Goal: Task Accomplishment & Management: Use online tool/utility

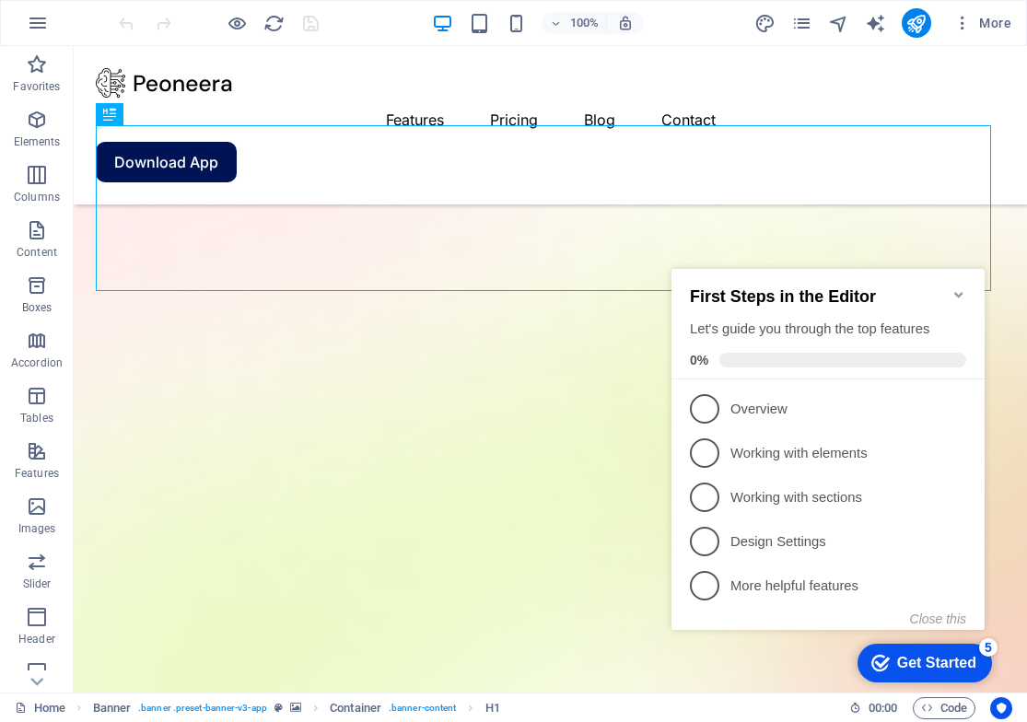
click at [955, 292] on icon "Minimize checklist" at bounding box center [958, 295] width 8 height 6
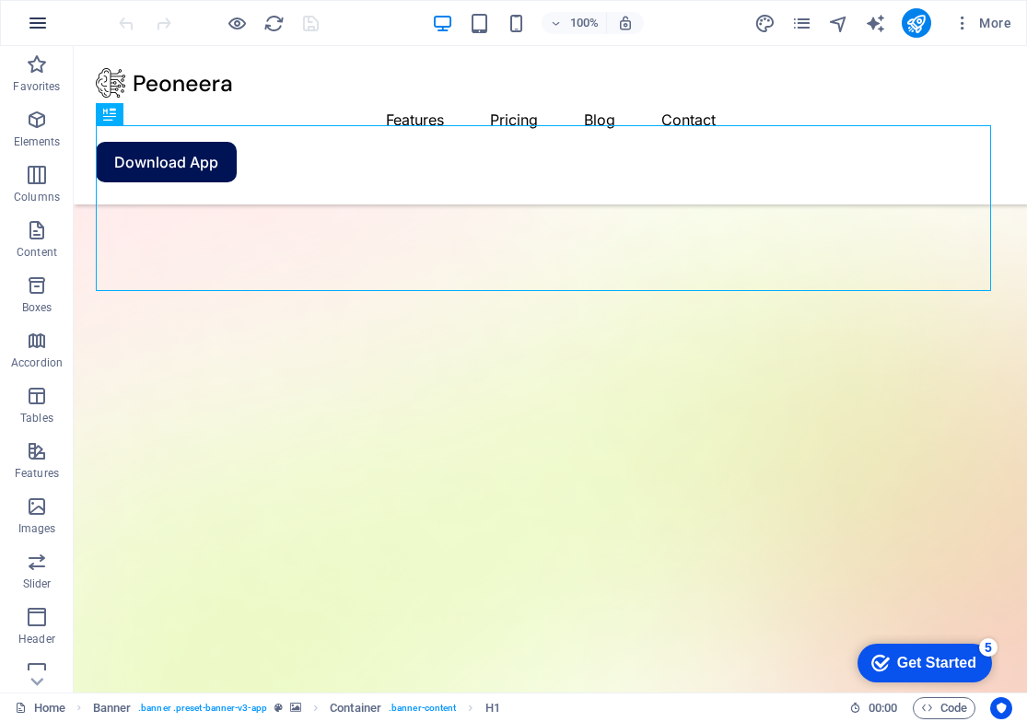
click at [36, 21] on icon "button" at bounding box center [38, 23] width 22 height 22
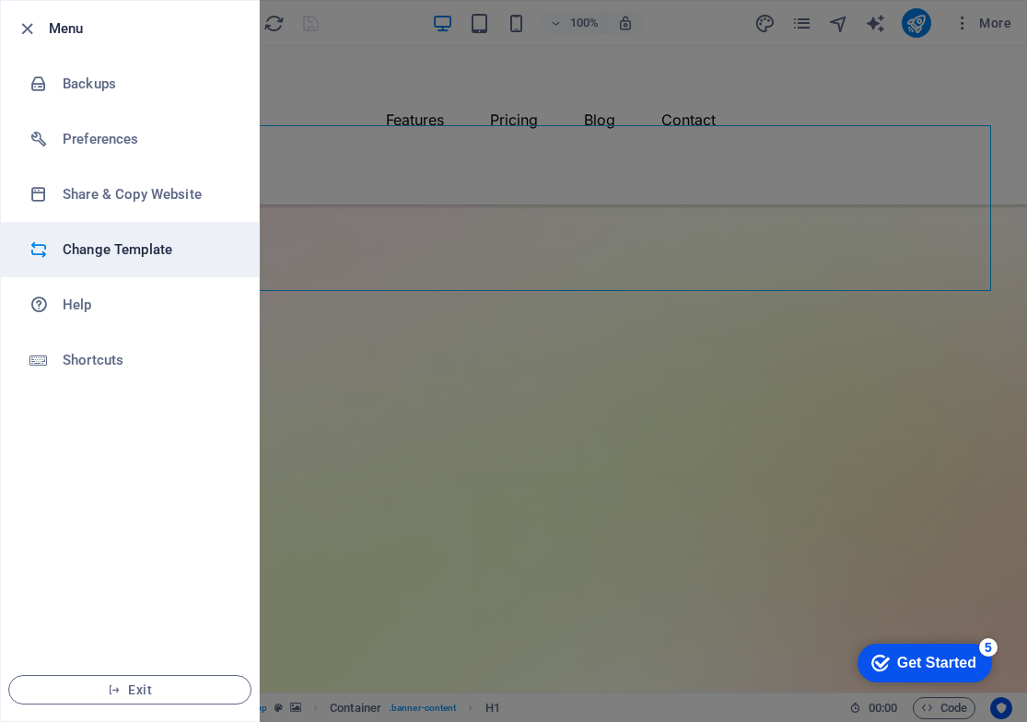
click at [141, 247] on h6 "Change Template" at bounding box center [148, 249] width 170 height 22
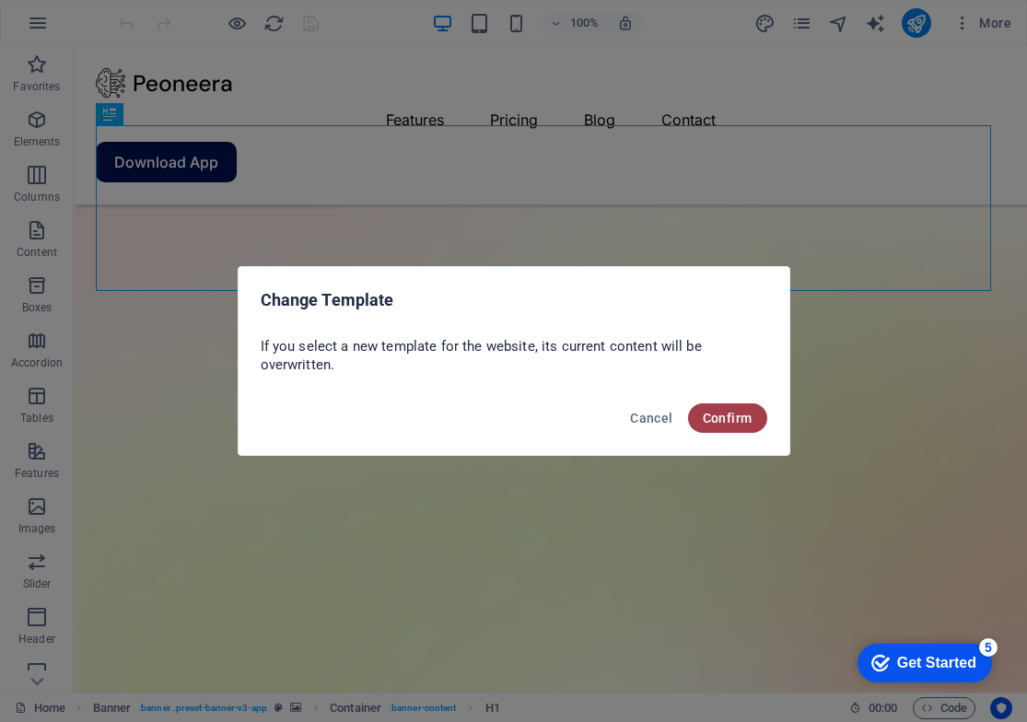
click at [734, 412] on span "Confirm" at bounding box center [728, 418] width 50 height 15
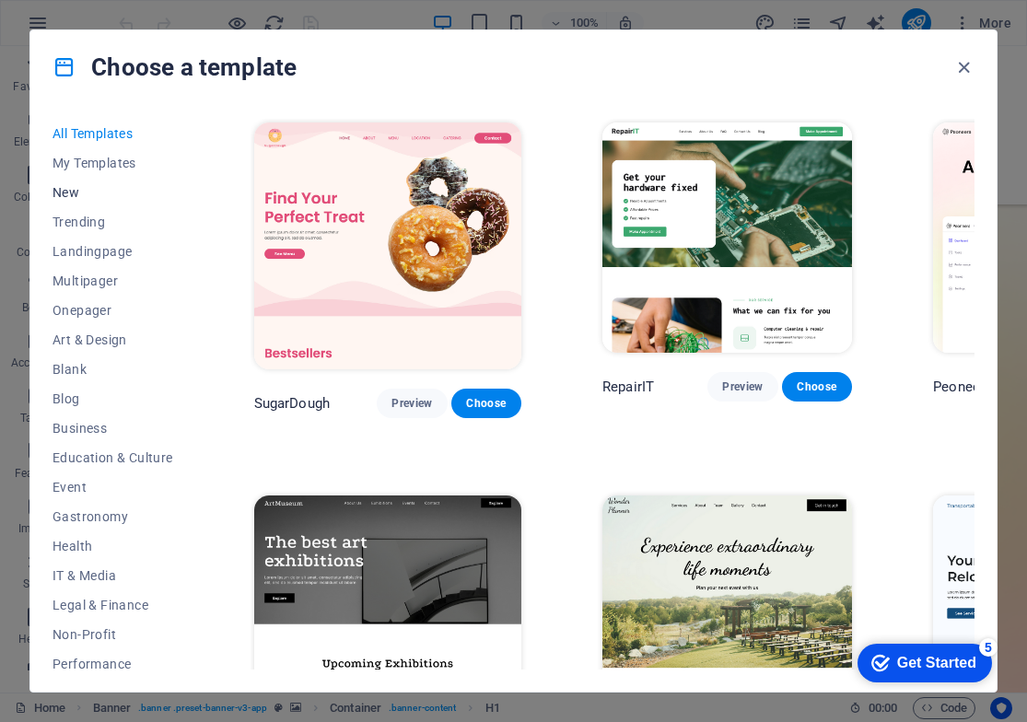
click at [66, 193] on span "New" at bounding box center [112, 192] width 121 height 15
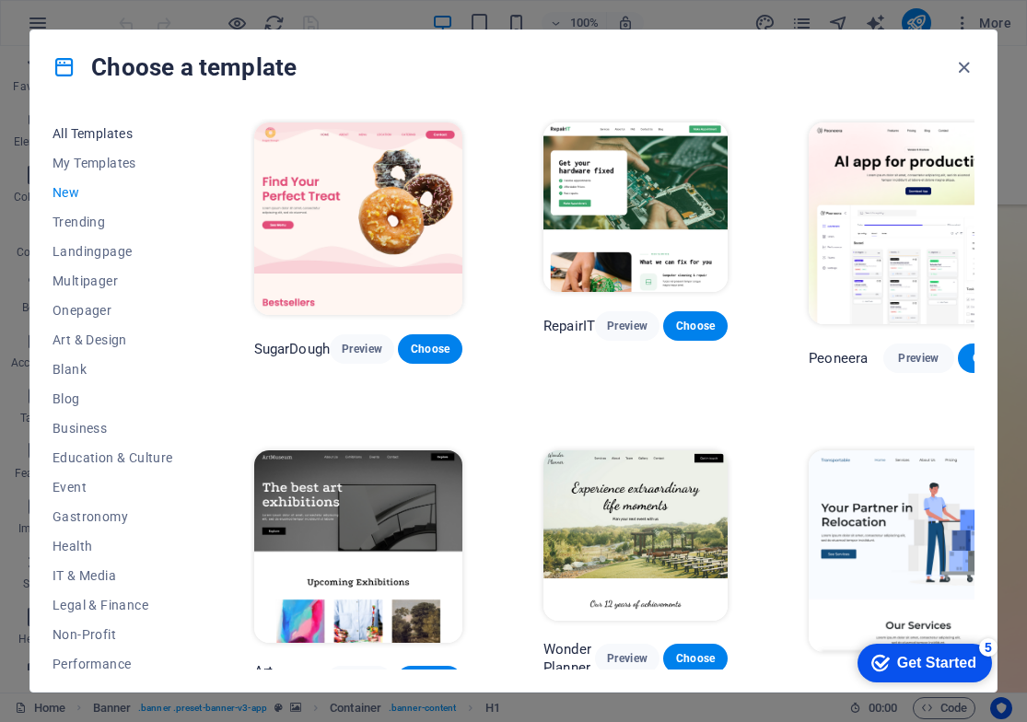
click at [80, 136] on span "All Templates" at bounding box center [112, 133] width 121 height 15
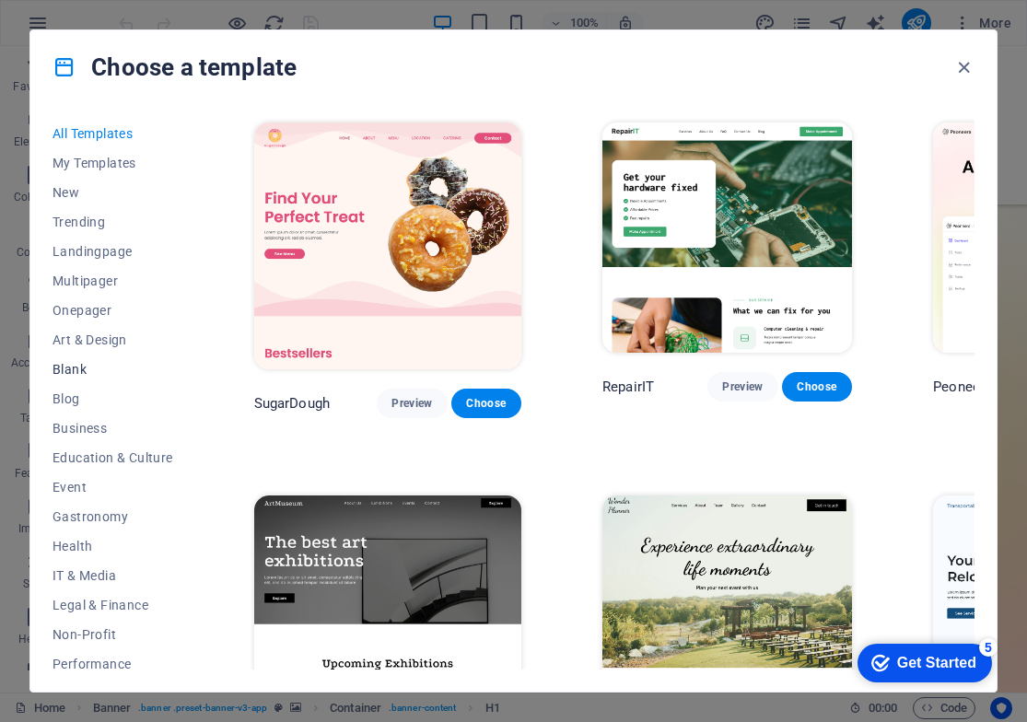
click at [70, 369] on span "Blank" at bounding box center [112, 369] width 121 height 15
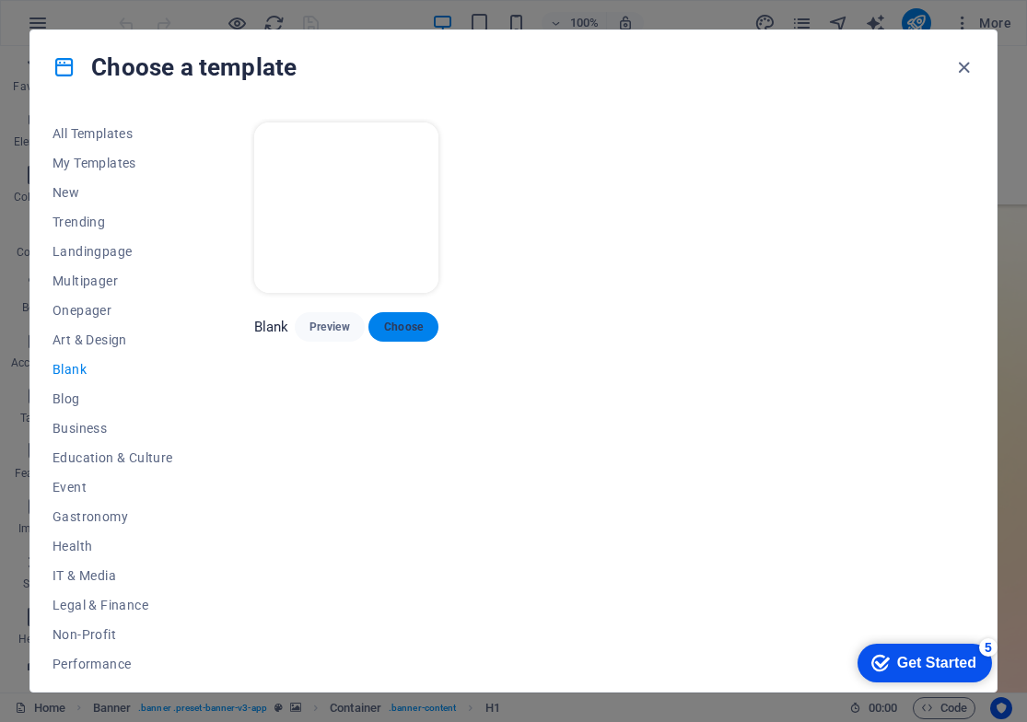
click at [413, 320] on span "Choose" at bounding box center [403, 326] width 41 height 15
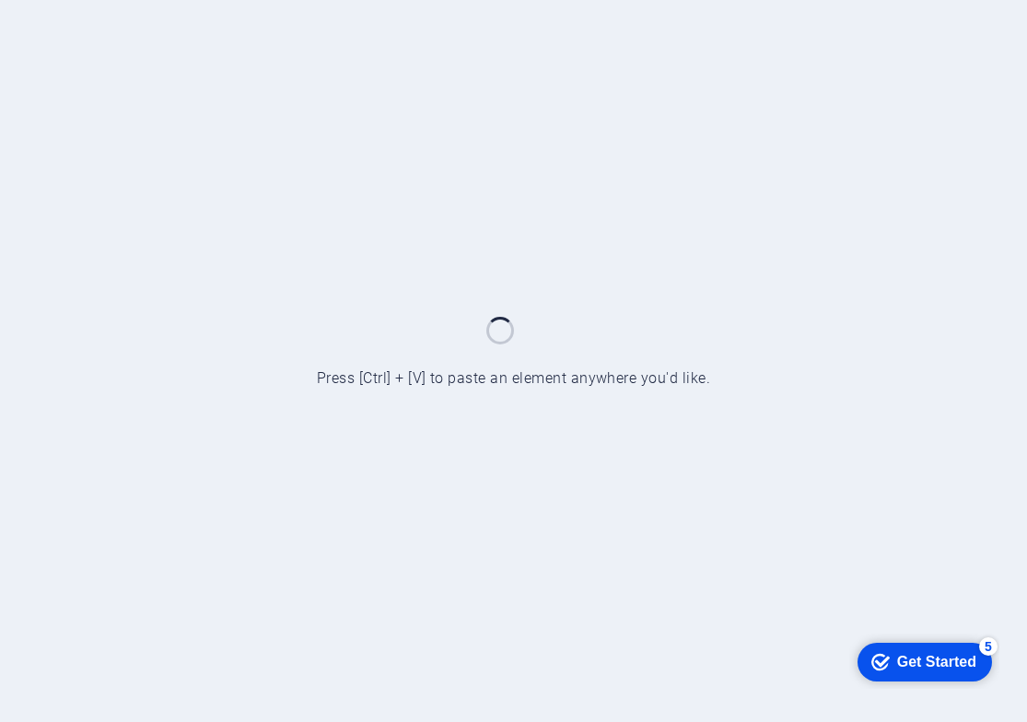
click at [900, 668] on div "Get Started" at bounding box center [936, 661] width 79 height 17
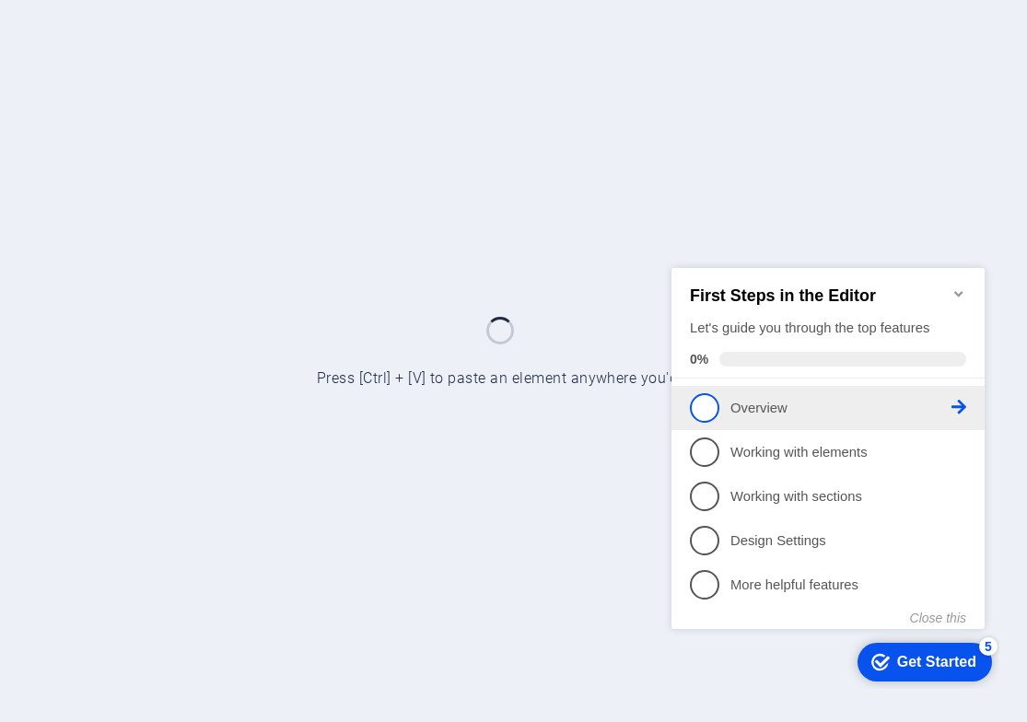
click at [704, 407] on span "1" at bounding box center [704, 406] width 29 height 29
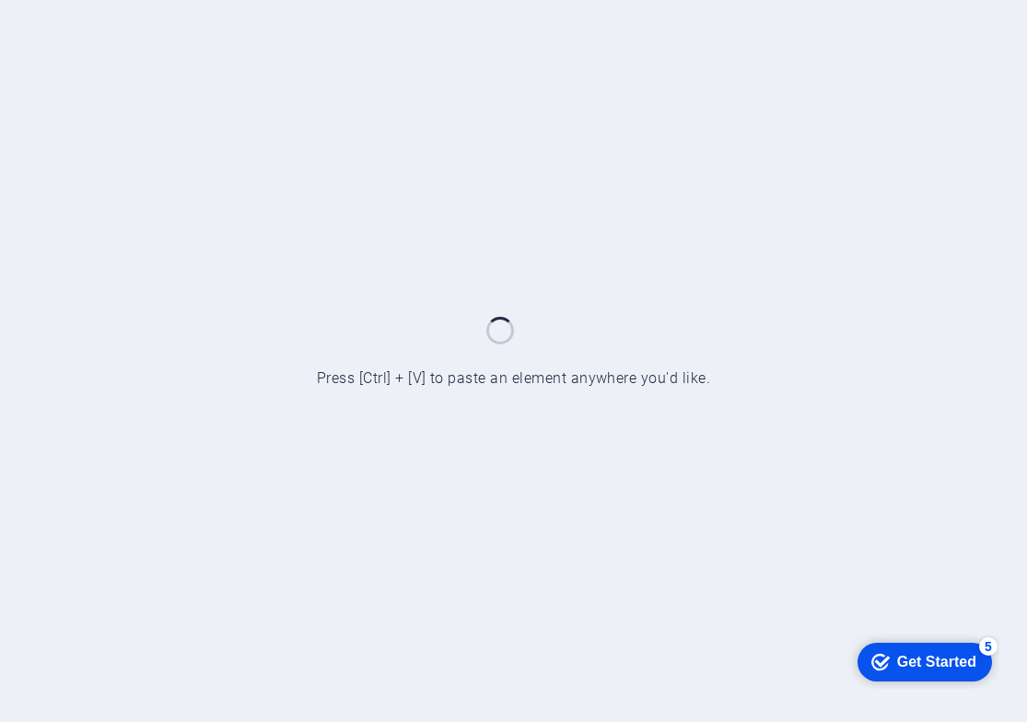
click at [921, 646] on div "checkmark Get Started 5" at bounding box center [924, 661] width 134 height 39
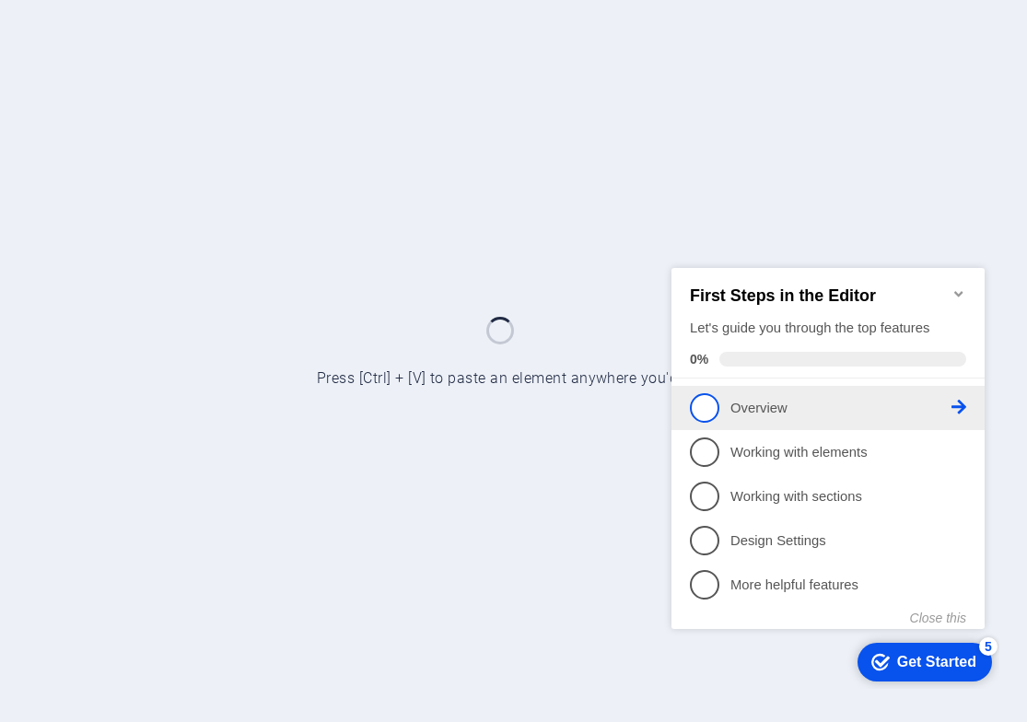
click at [704, 401] on span "1" at bounding box center [704, 406] width 29 height 29
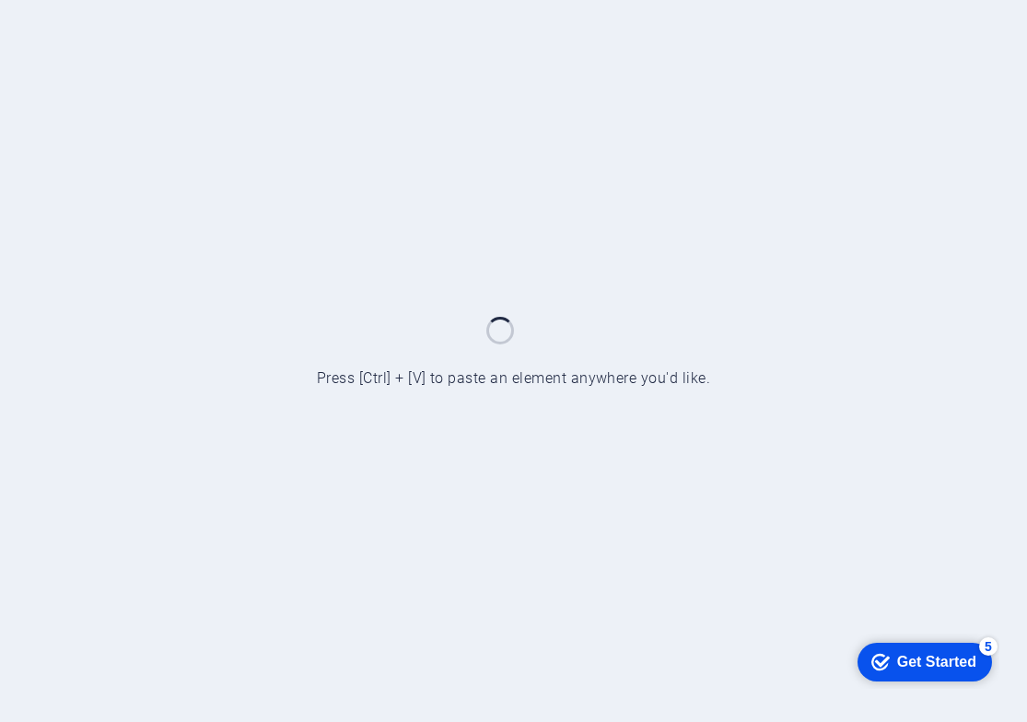
click at [908, 653] on div "Get Started" at bounding box center [936, 661] width 79 height 17
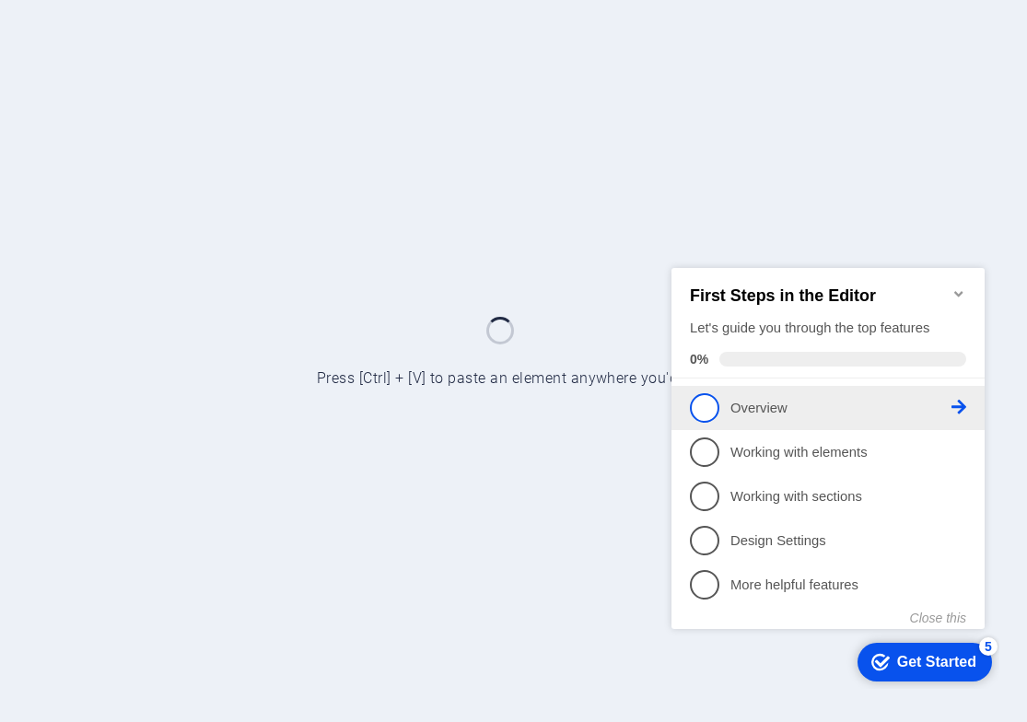
click at [958, 402] on icon at bounding box center [958, 406] width 15 height 15
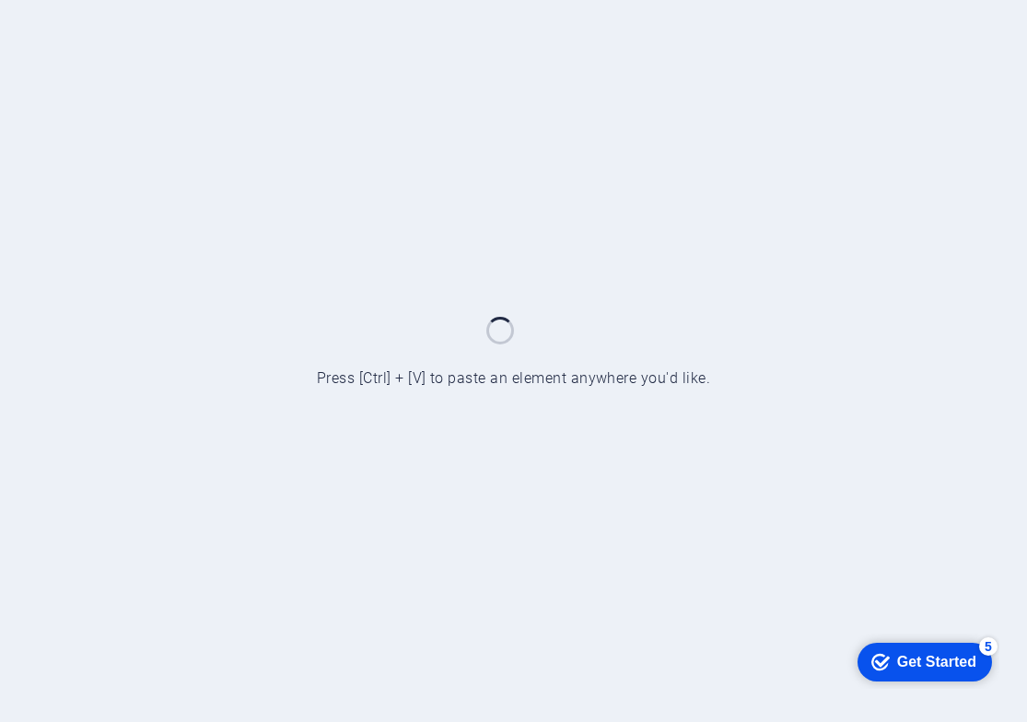
click at [917, 653] on div "Get Started" at bounding box center [936, 661] width 79 height 17
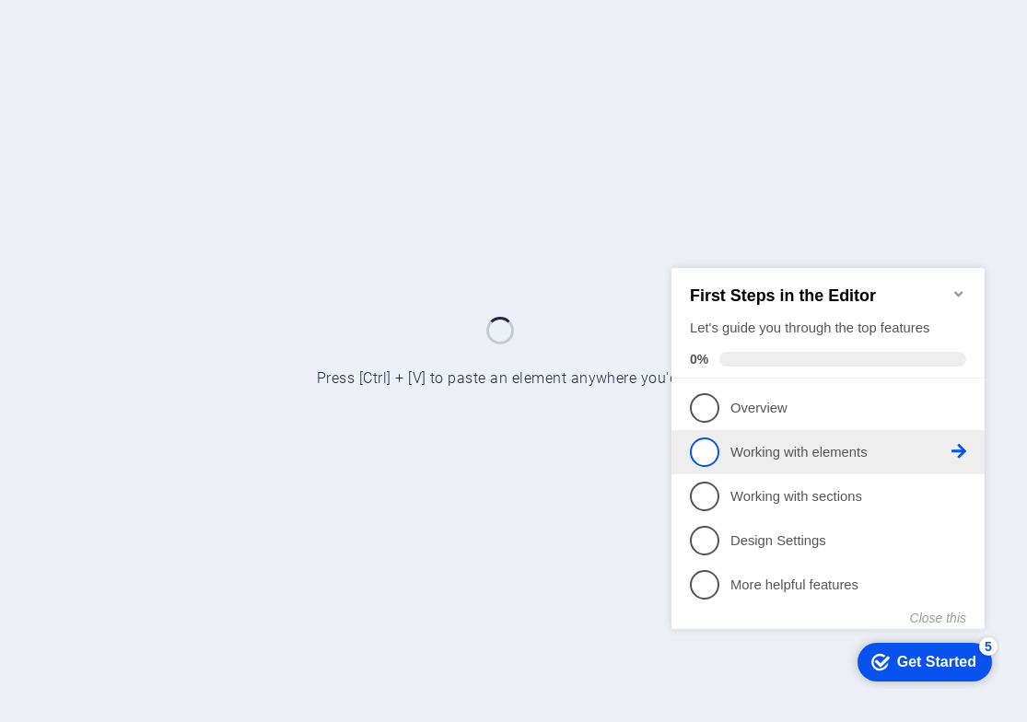
click at [702, 441] on span "2" at bounding box center [704, 450] width 29 height 29
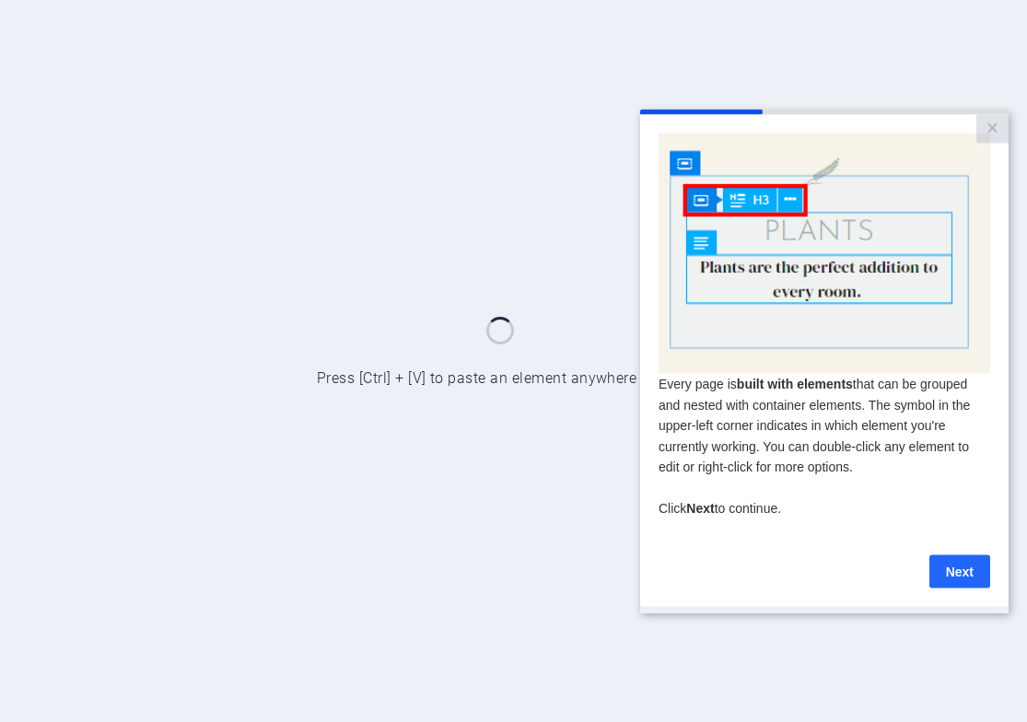
click at [947, 575] on link "Next" at bounding box center [959, 570] width 61 height 33
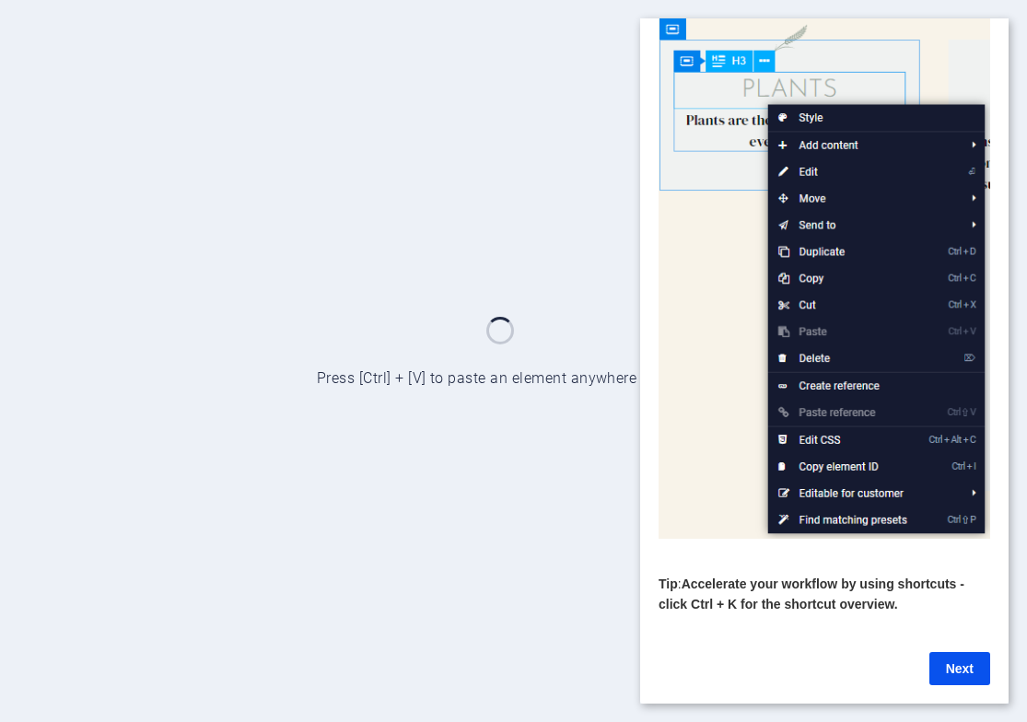
scroll to position [113, 0]
click at [950, 652] on link "Next" at bounding box center [959, 668] width 61 height 33
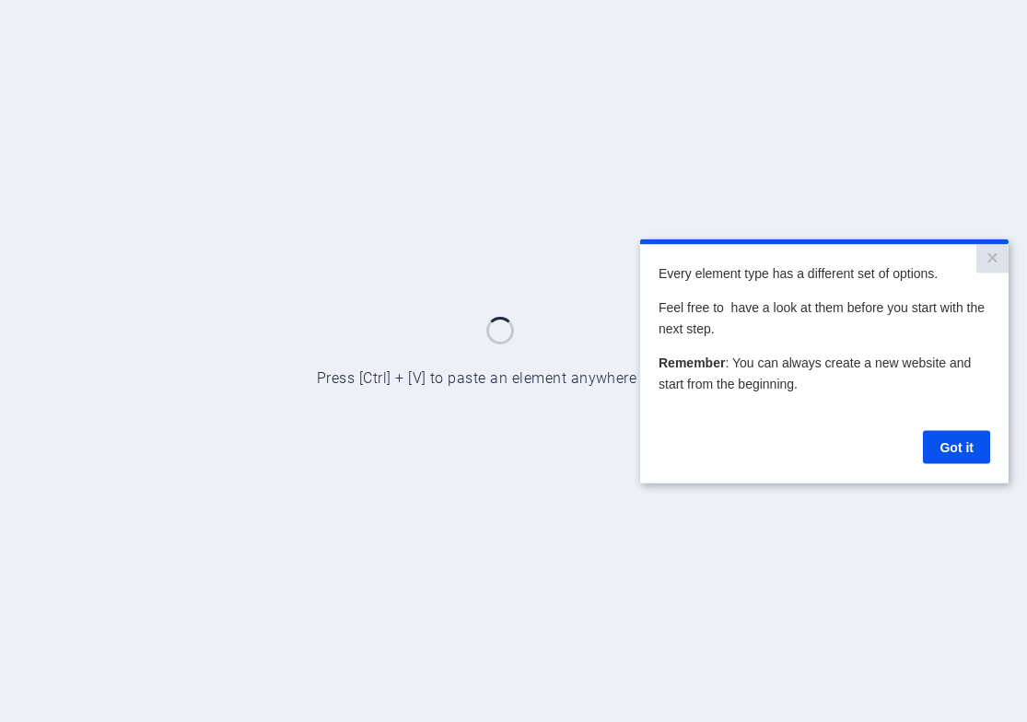
scroll to position [0, 0]
click at [951, 447] on link "Got it" at bounding box center [956, 446] width 67 height 33
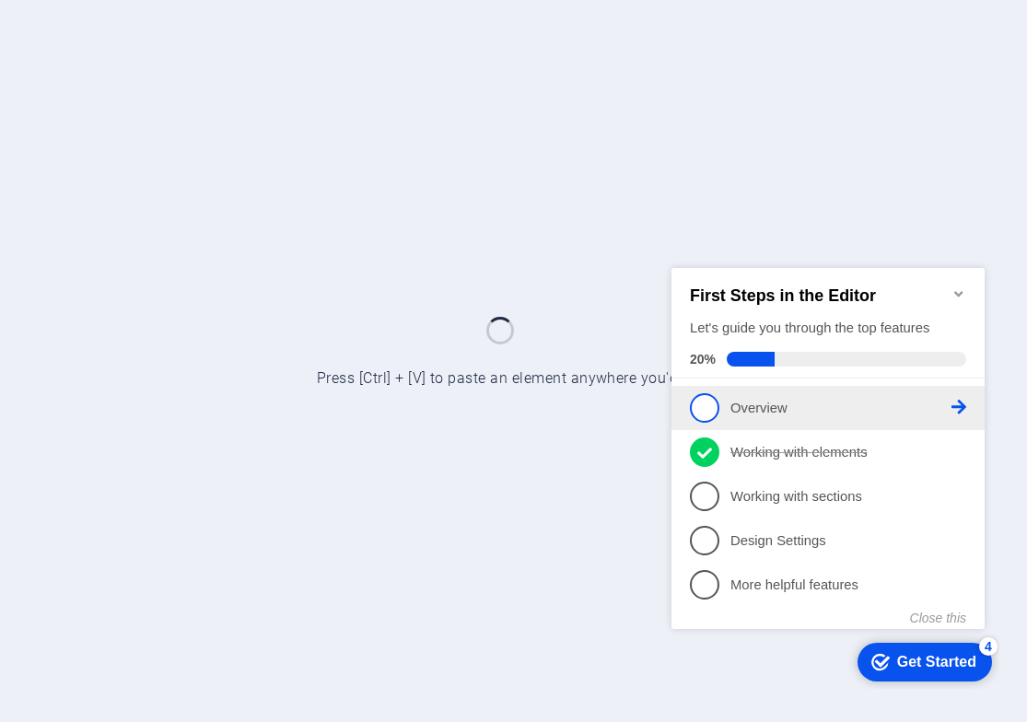
click at [703, 404] on span "1" at bounding box center [704, 406] width 29 height 29
